Goal: Complete application form

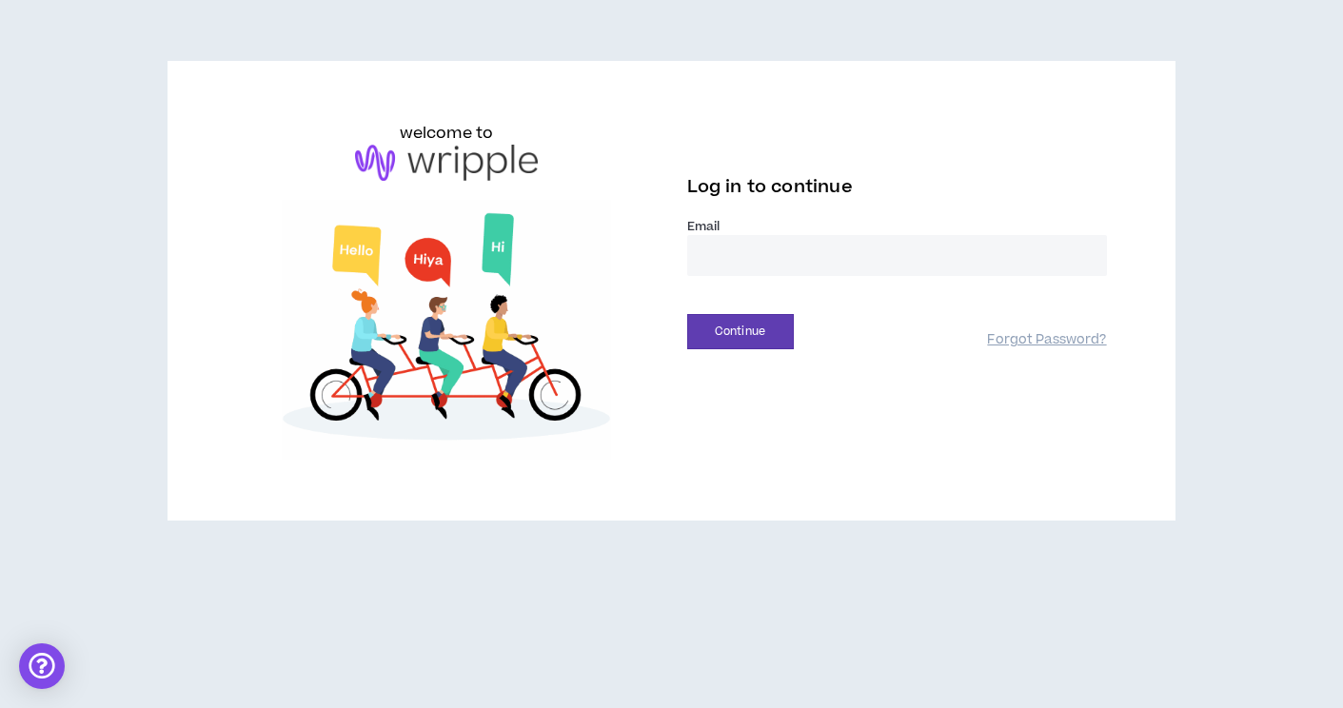
click at [740, 257] on input "email" at bounding box center [897, 255] width 420 height 41
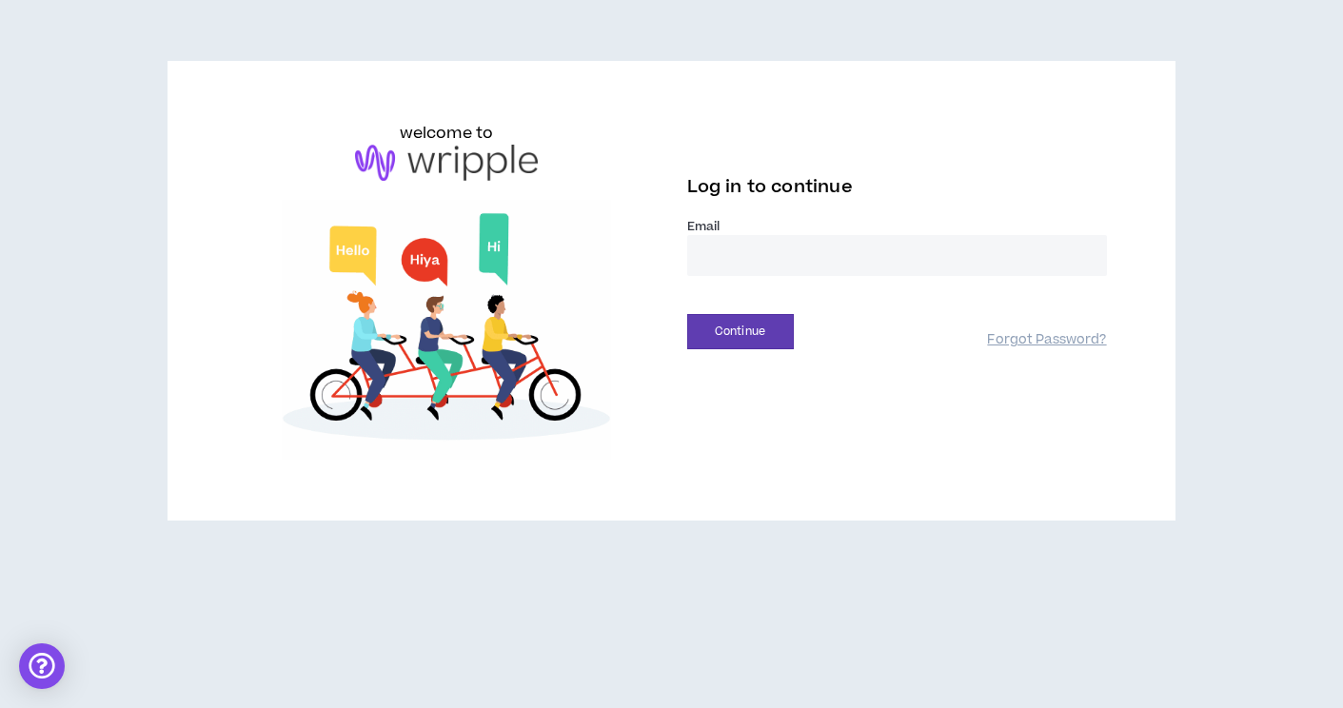
type input "**********"
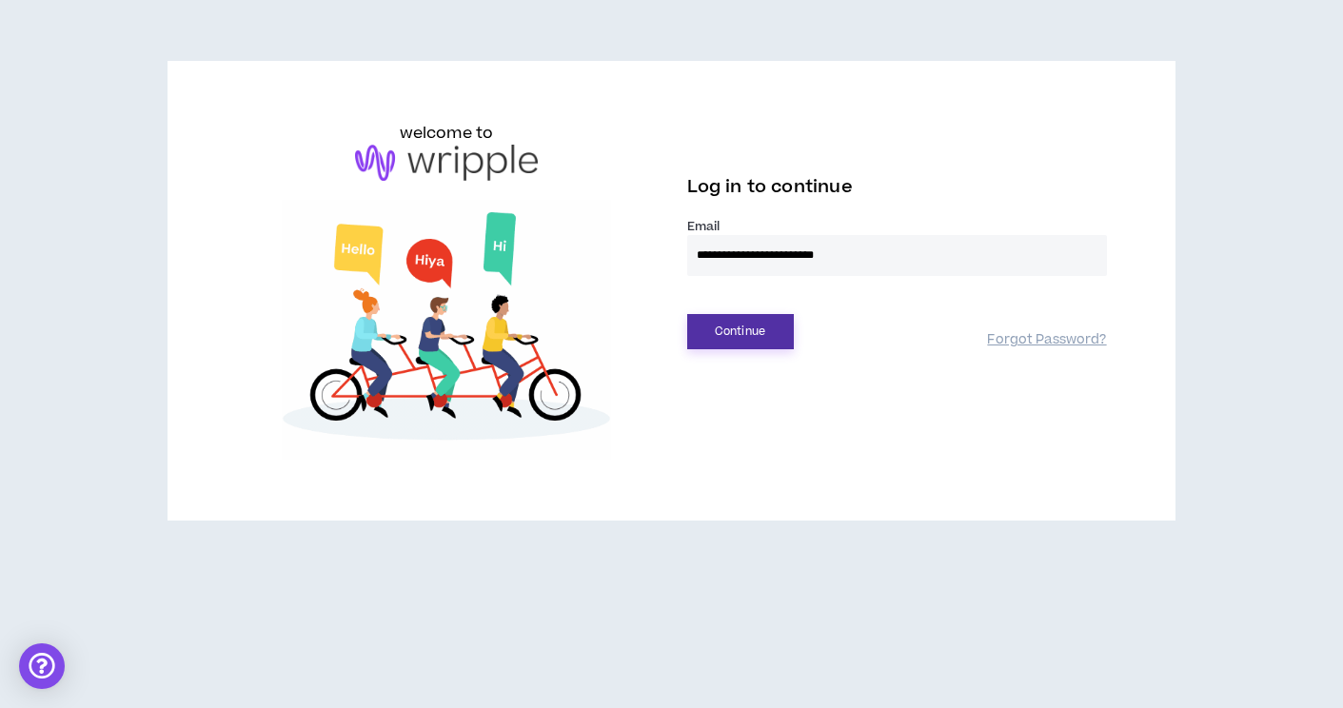
click at [723, 348] on button "Continue" at bounding box center [740, 331] width 107 height 35
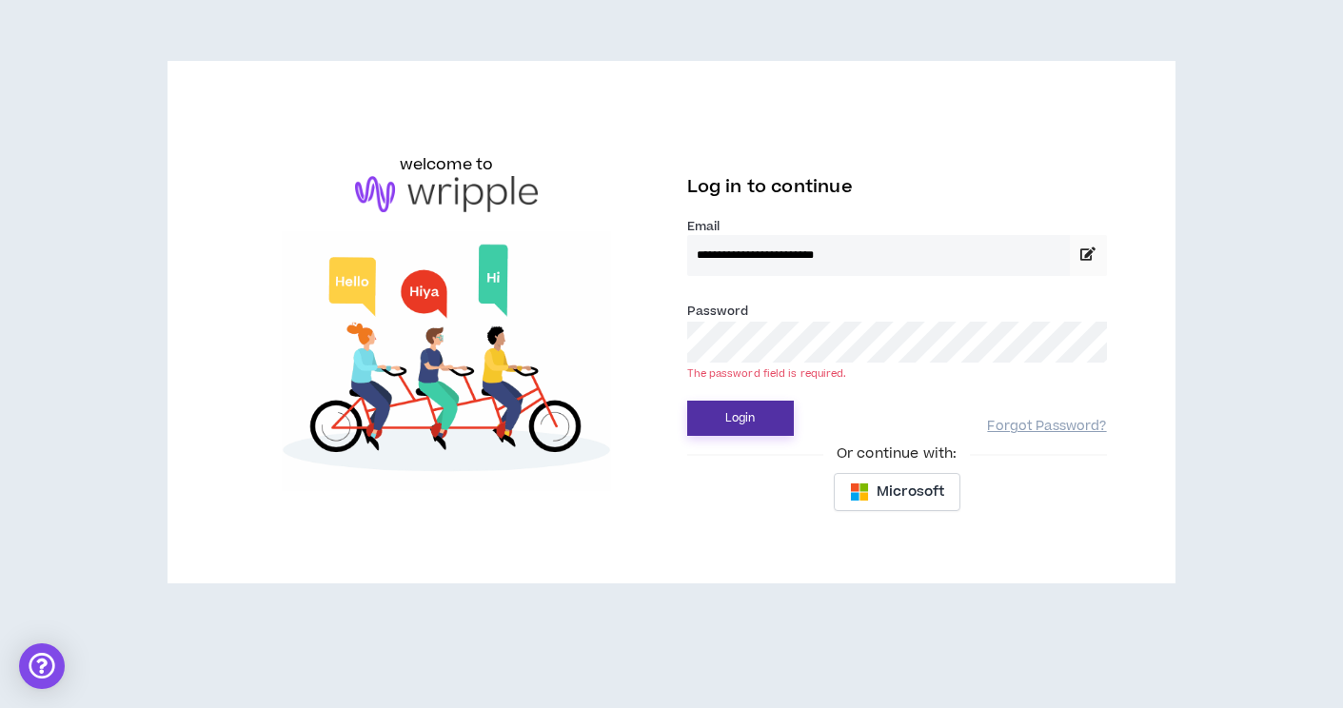
click at [704, 431] on button "Login" at bounding box center [740, 418] width 107 height 35
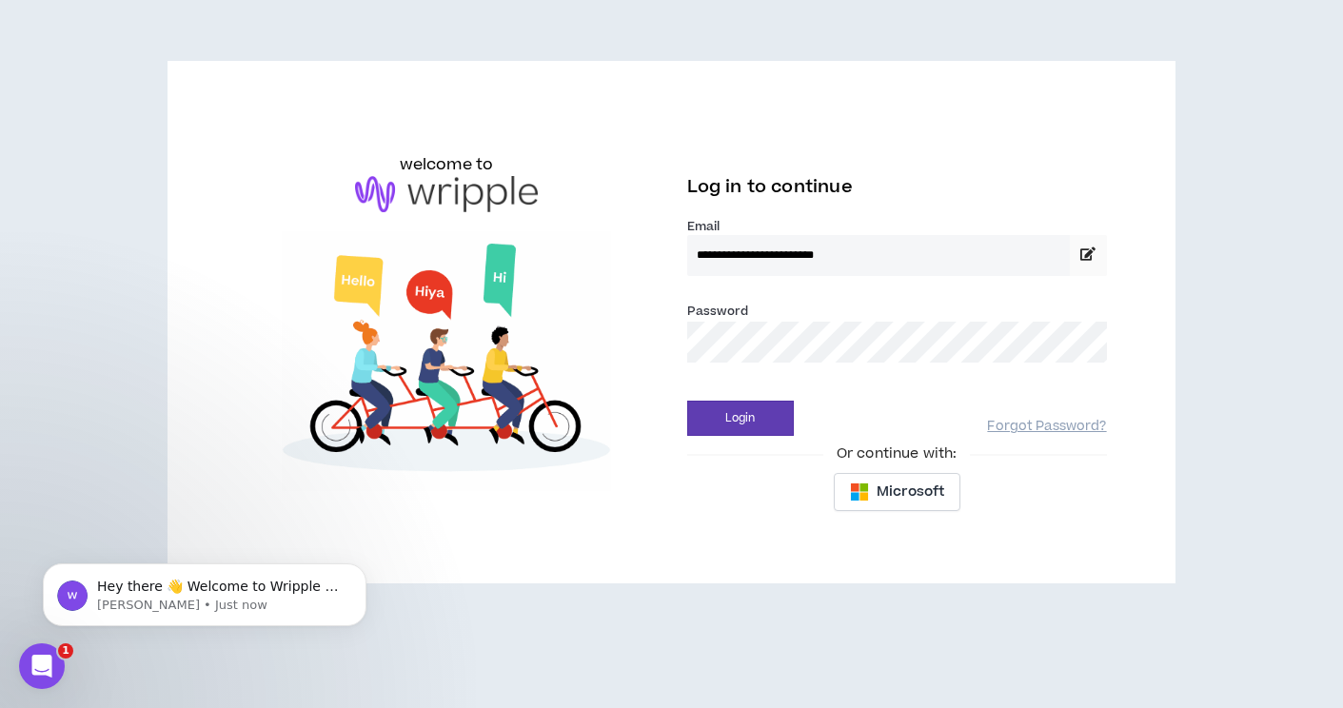
click at [732, 445] on div "Or continue with:" at bounding box center [897, 454] width 420 height 21
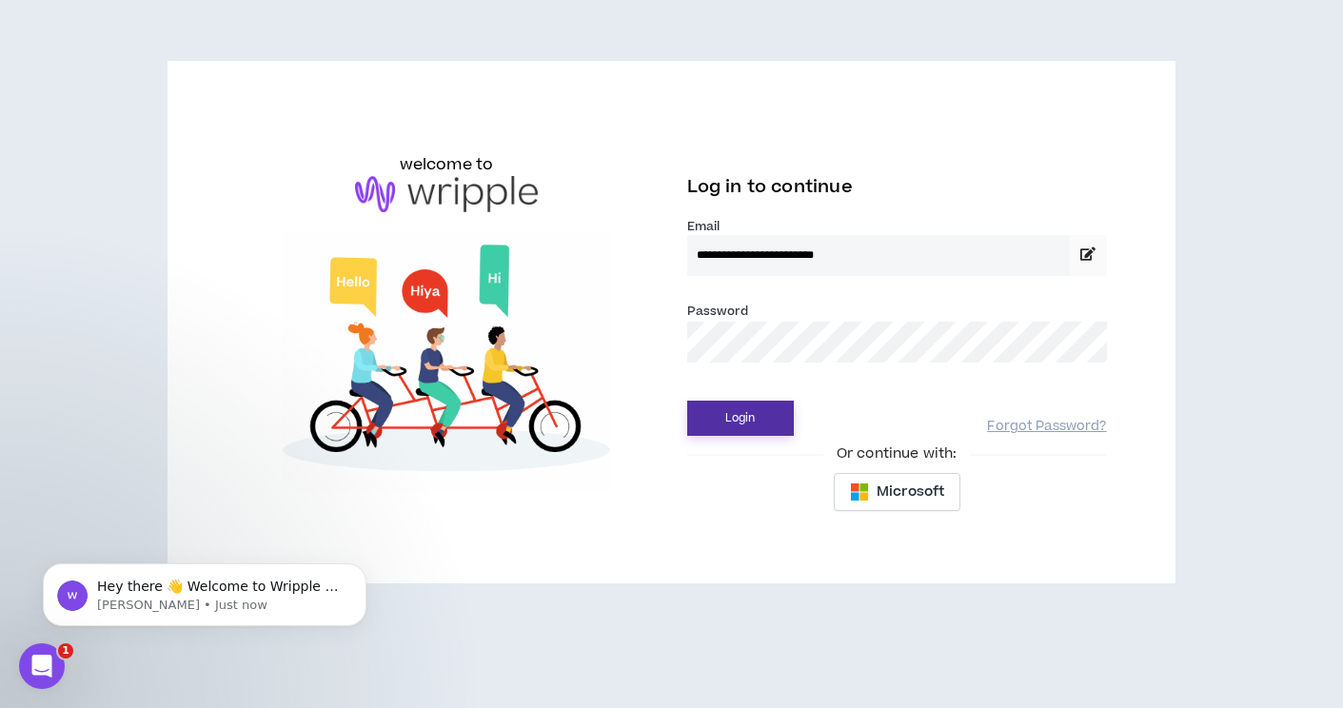
click at [732, 423] on button "Login" at bounding box center [740, 418] width 107 height 35
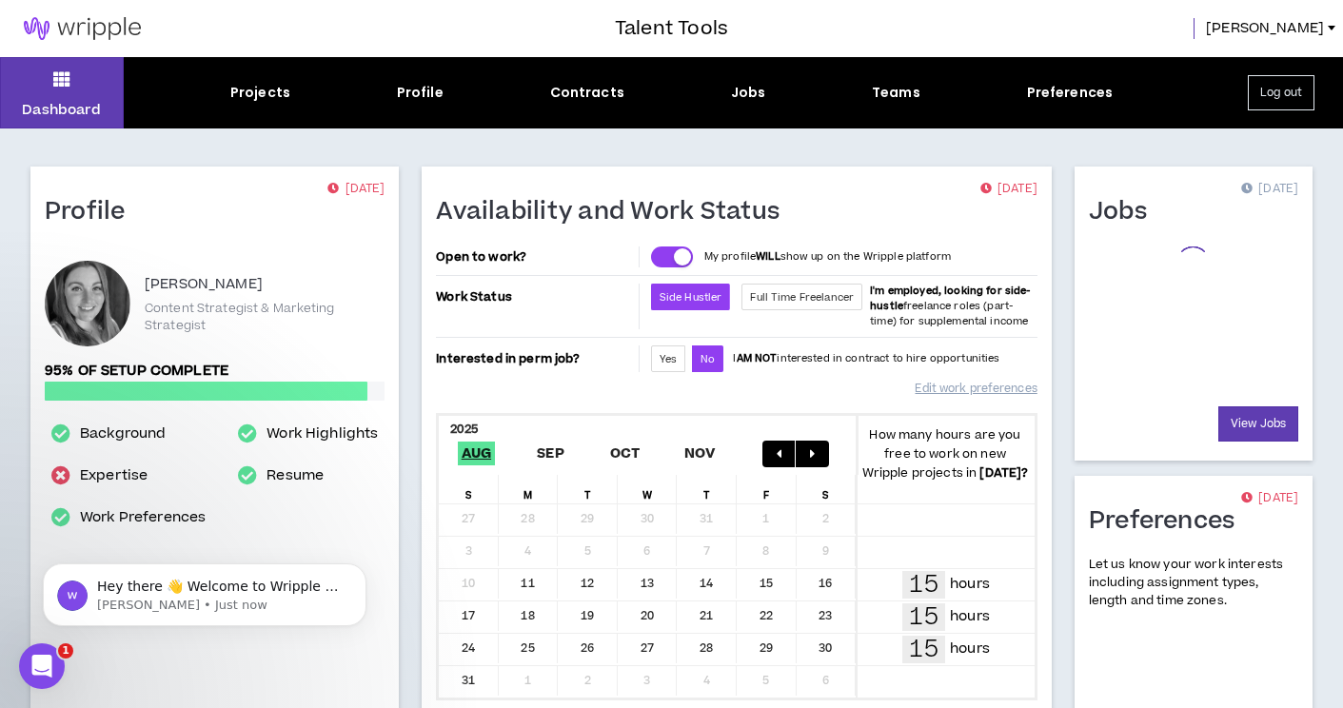
click at [386, 91] on div "Projects Profile Contracts Jobs Teams Preferences" at bounding box center [672, 93] width 1096 height 20
click at [419, 89] on div "Profile" at bounding box center [420, 93] width 47 height 20
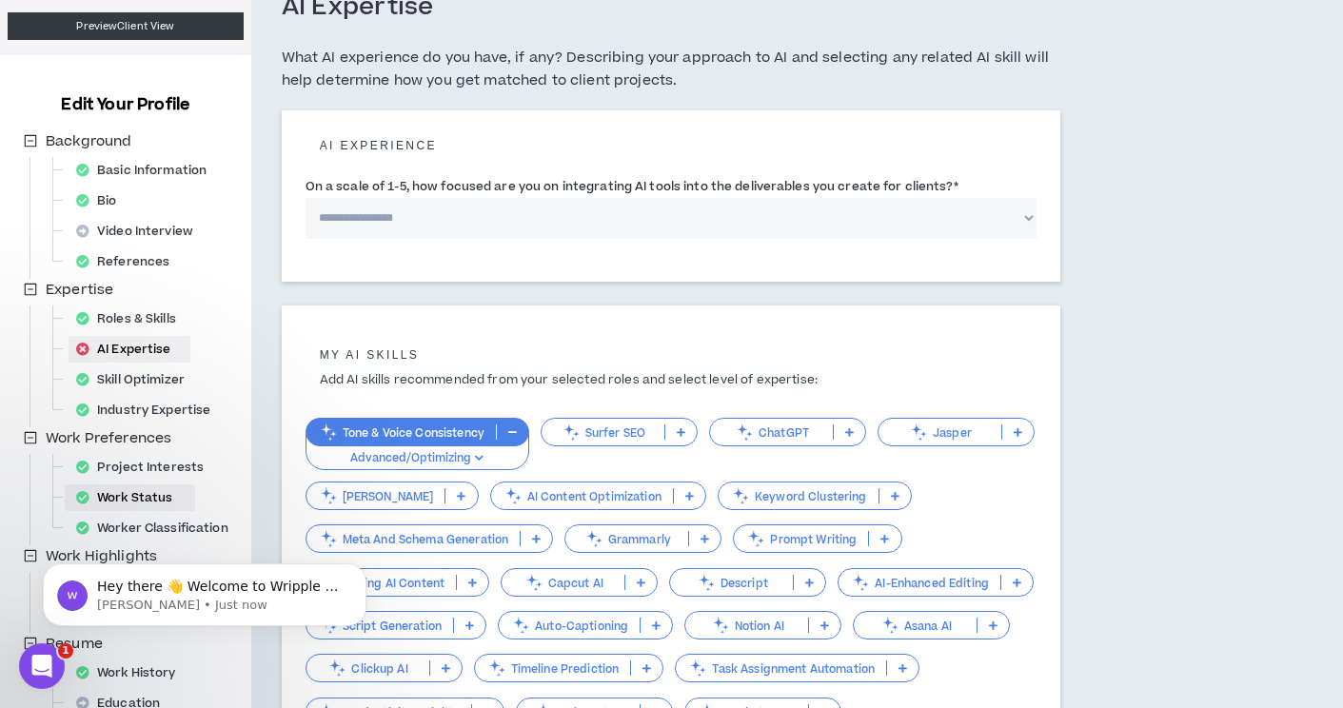
scroll to position [97, 0]
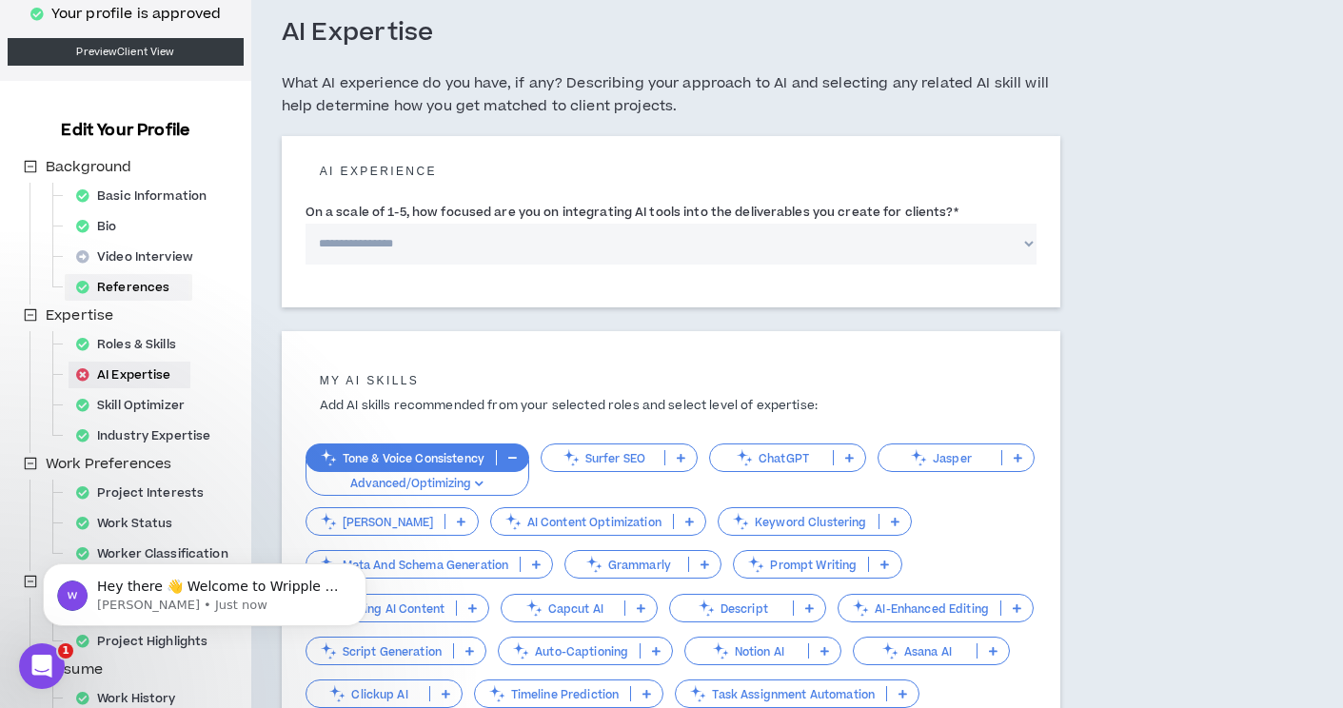
click at [142, 287] on div "References" at bounding box center [129, 287] width 120 height 27
